Goal: Find specific page/section

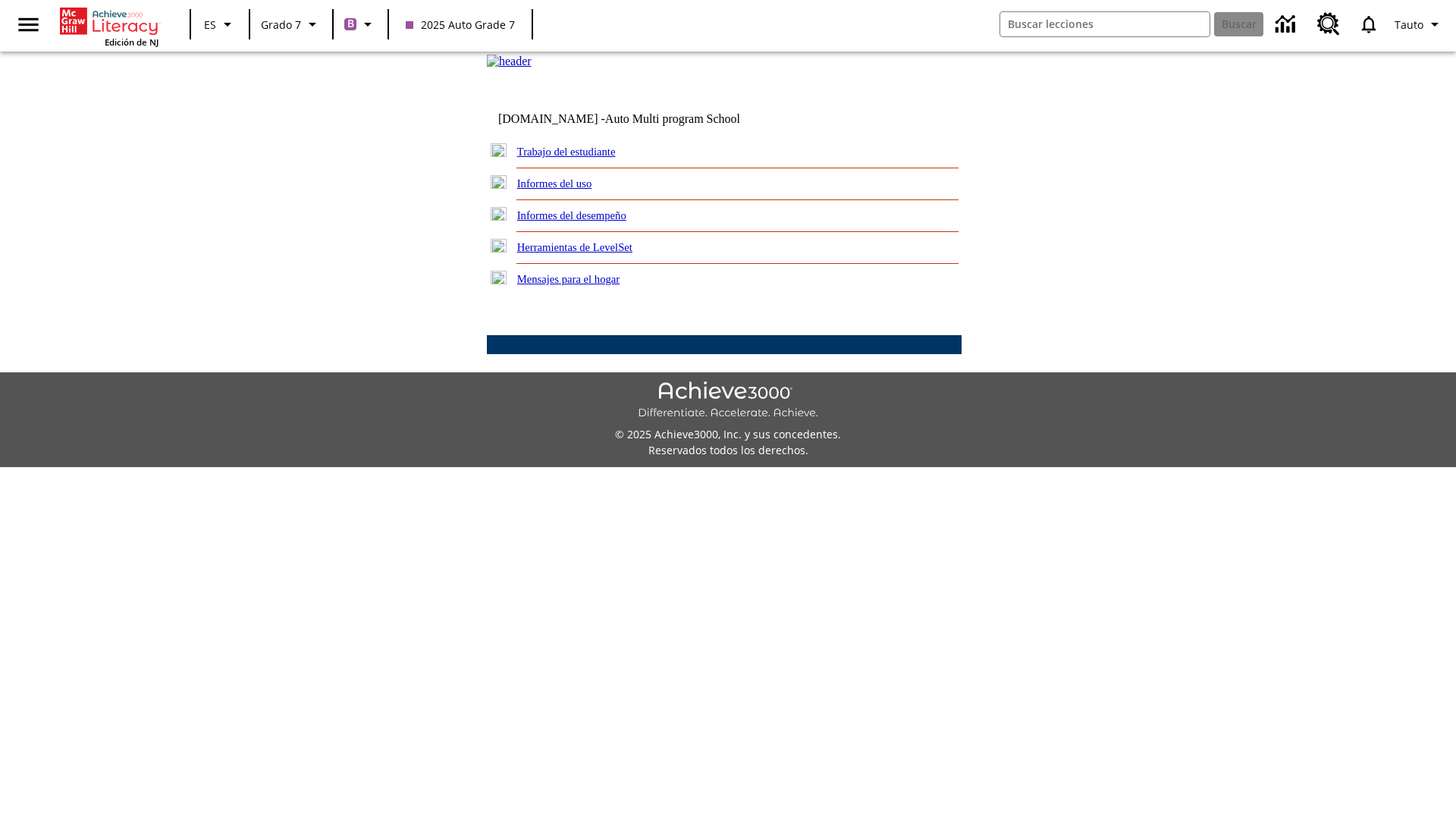
click at [584, 158] on link "Trabajo del estudiante" at bounding box center [567, 152] width 99 height 12
click at [0, 0] on link "Correo electrónico" at bounding box center [0, 0] width 0 height 0
